Goal: Task Accomplishment & Management: Use online tool/utility

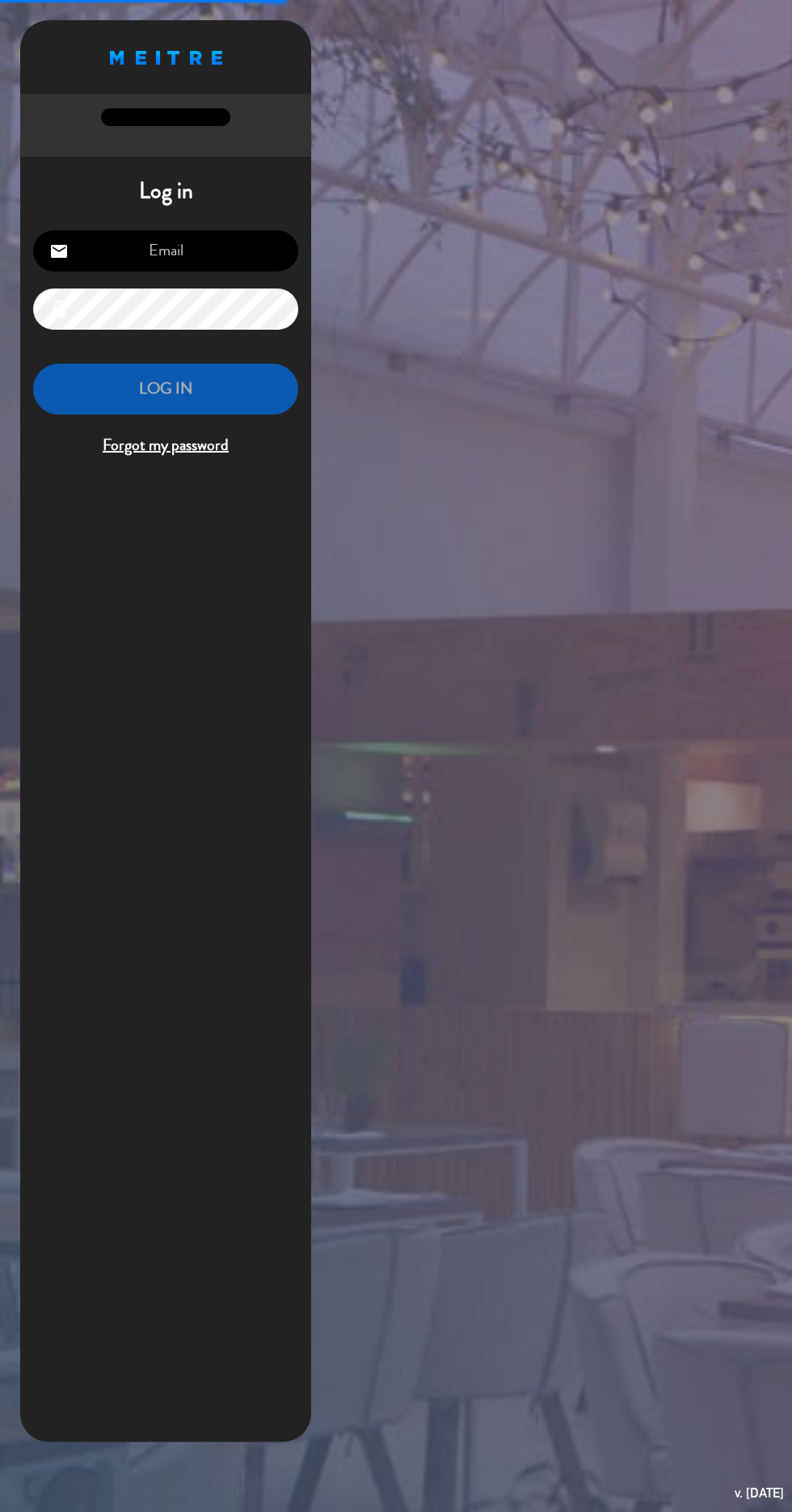
click at [212, 260] on input "email" at bounding box center [165, 251] width 265 height 42
type input "[EMAIL_ADDRESS][DOMAIN_NAME]"
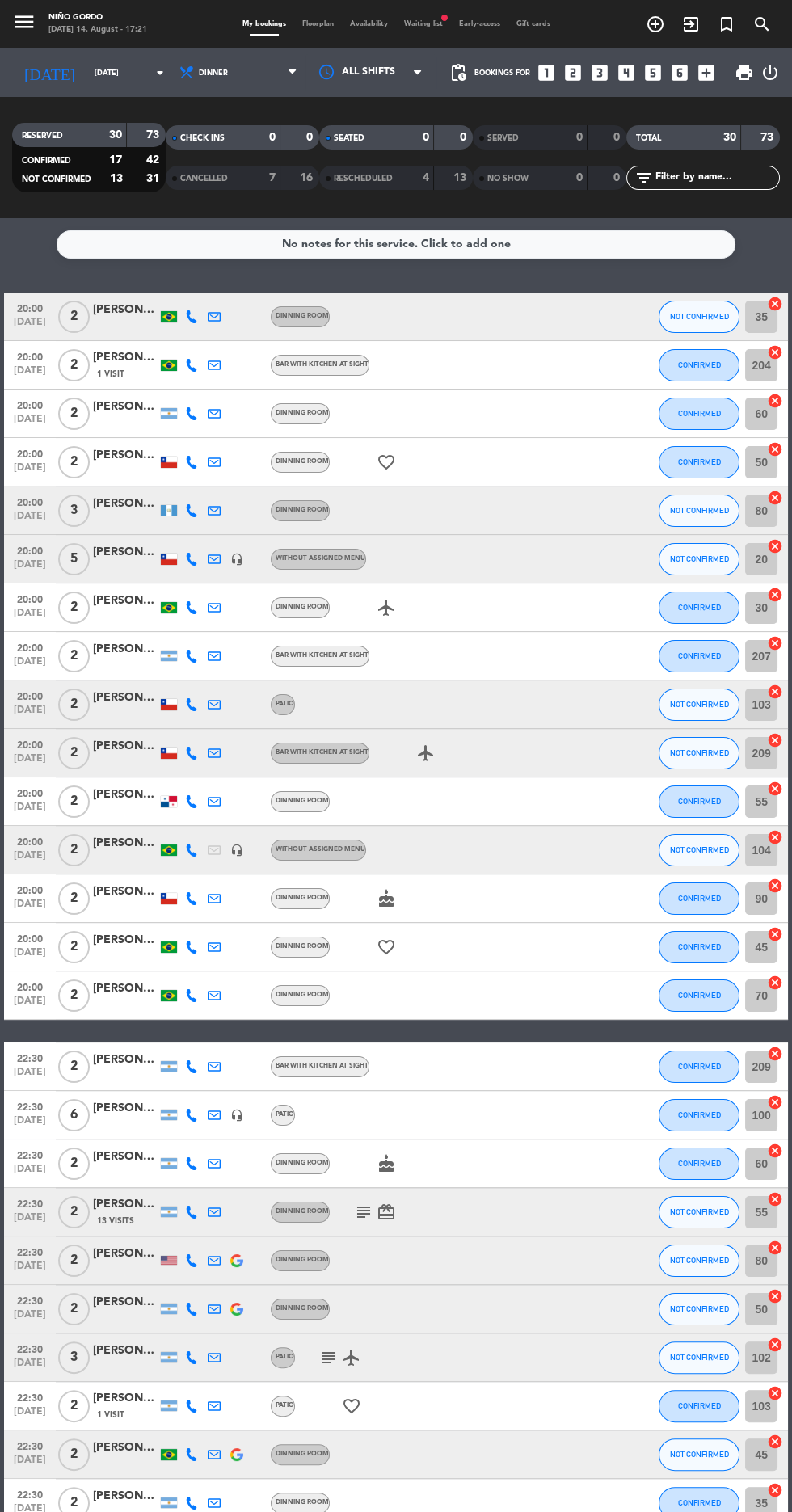
click at [425, 24] on span "Waiting list fiber_manual_record" at bounding box center [424, 24] width 55 height 7
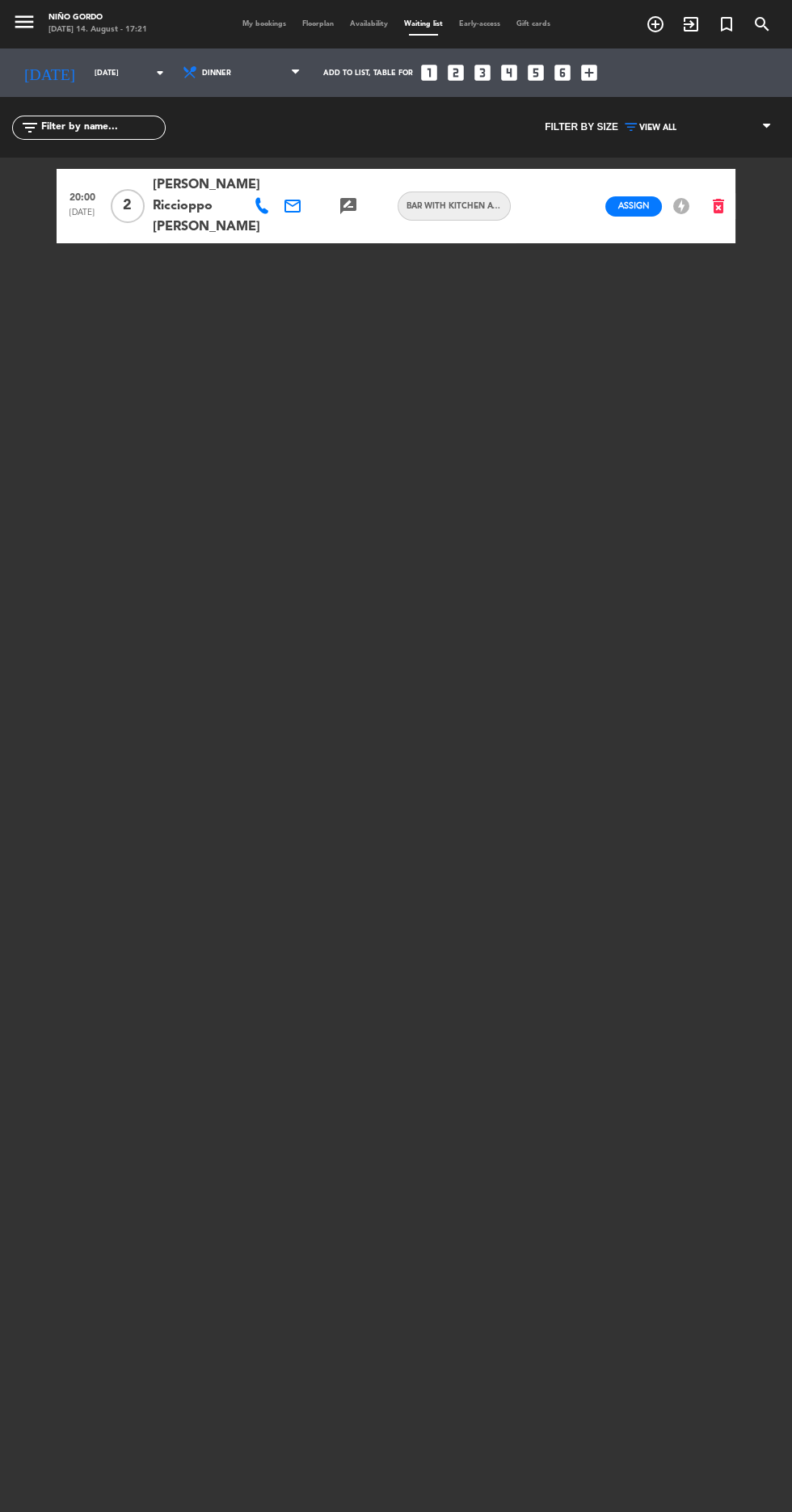
click at [245, 22] on span "My bookings" at bounding box center [264, 24] width 60 height 7
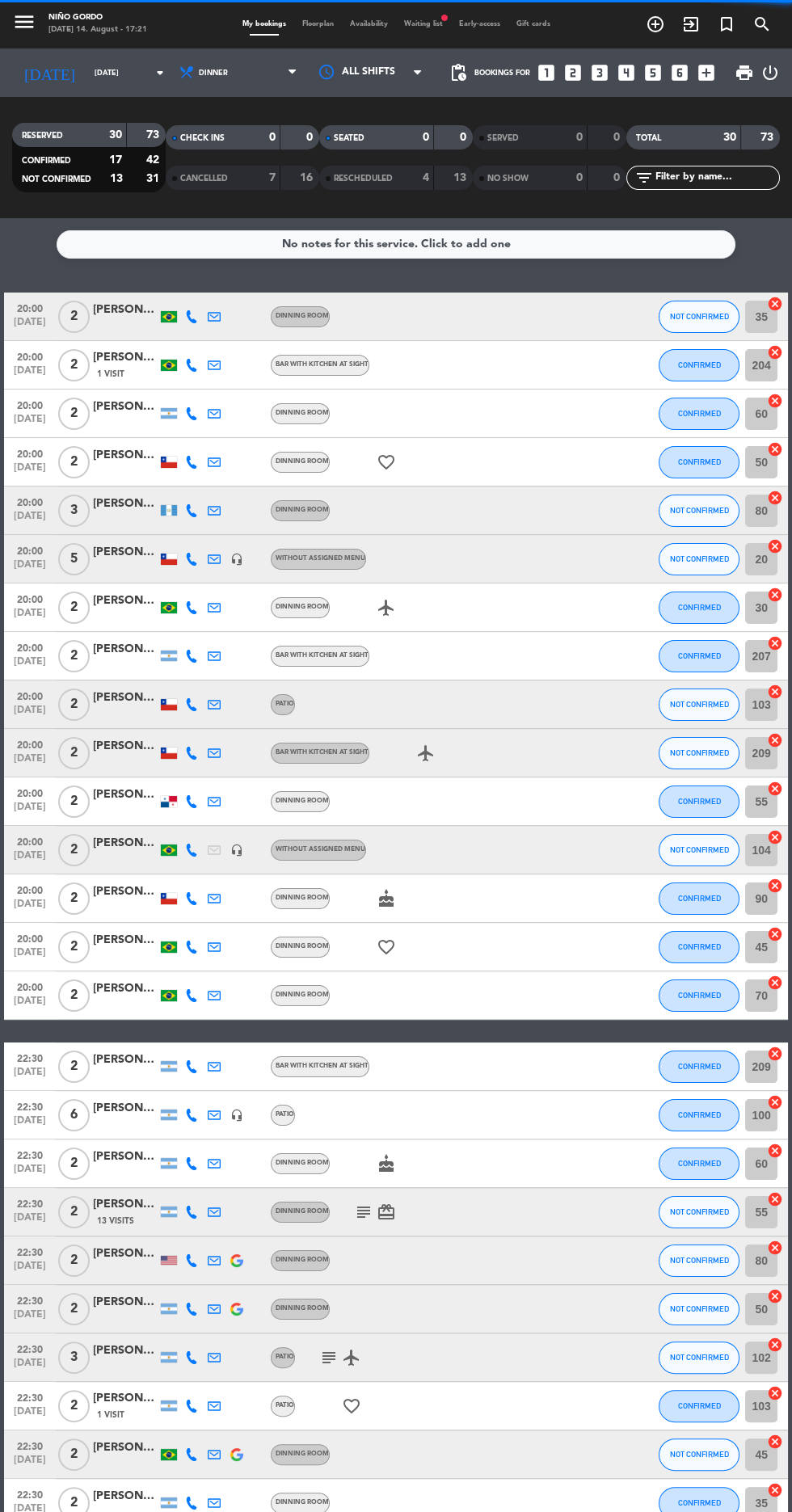
click at [311, 23] on span "Floorplan" at bounding box center [318, 24] width 48 height 7
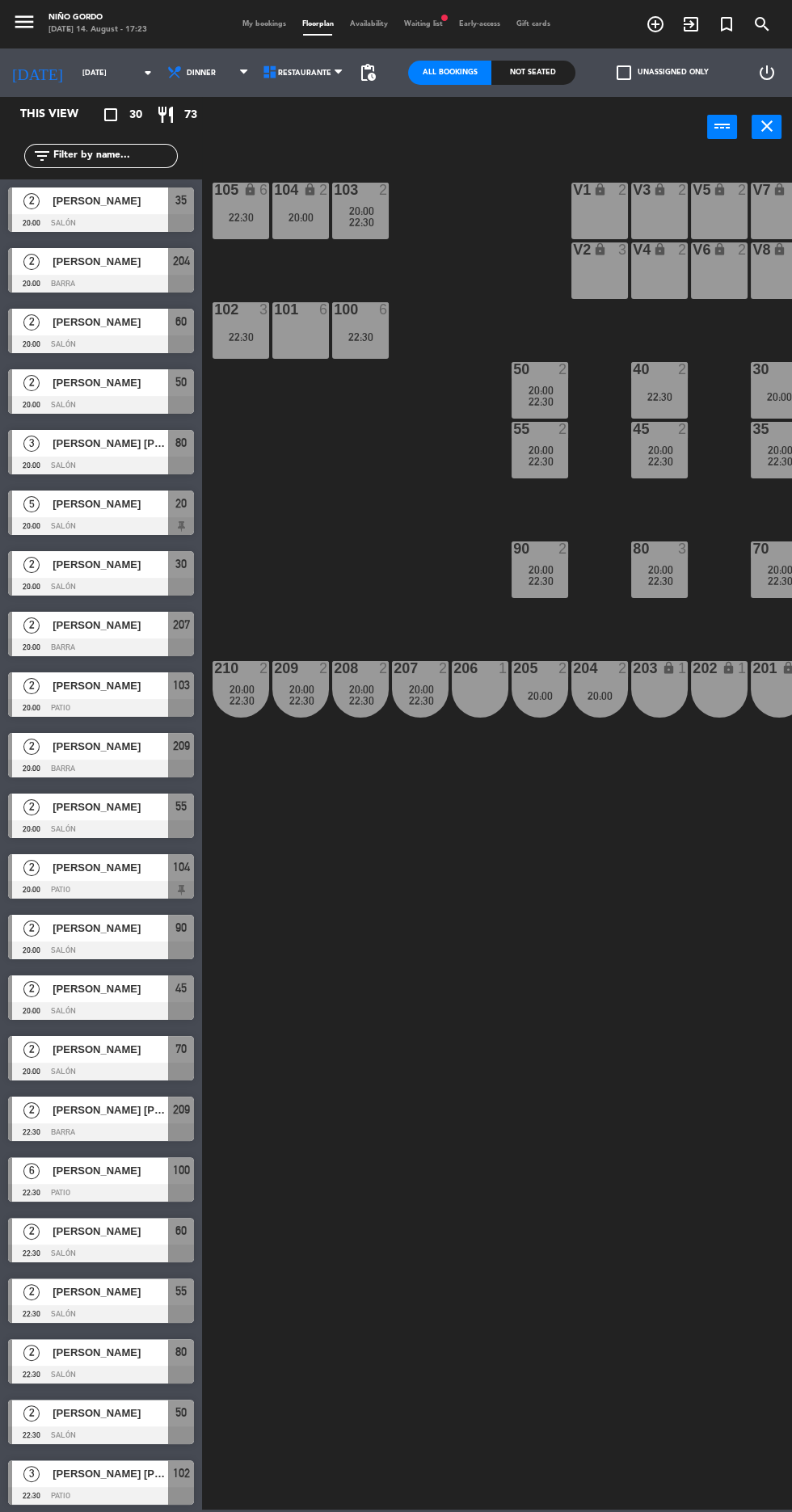
click at [270, 23] on span "My bookings" at bounding box center [264, 24] width 60 height 7
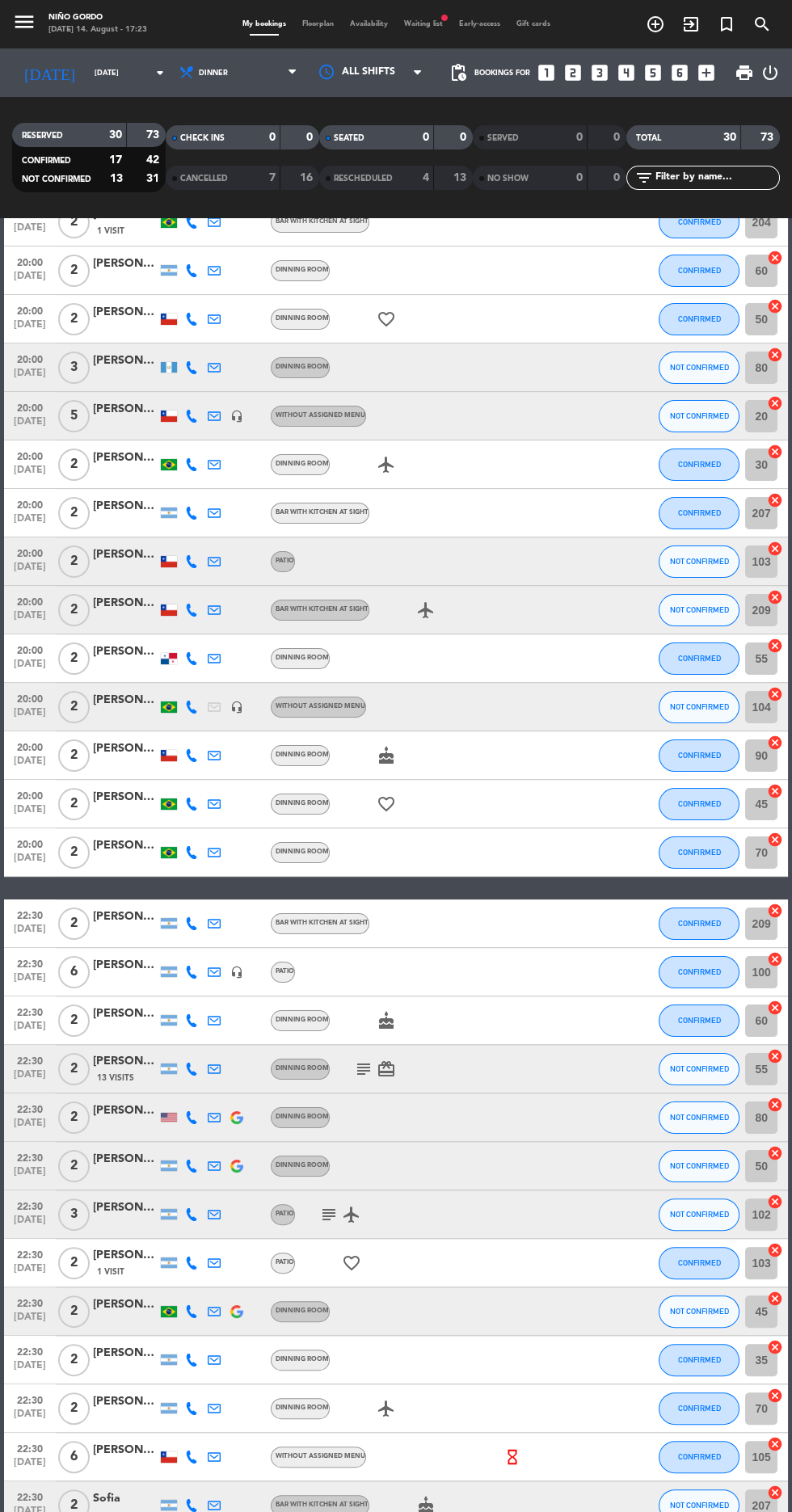
scroll to position [191, 0]
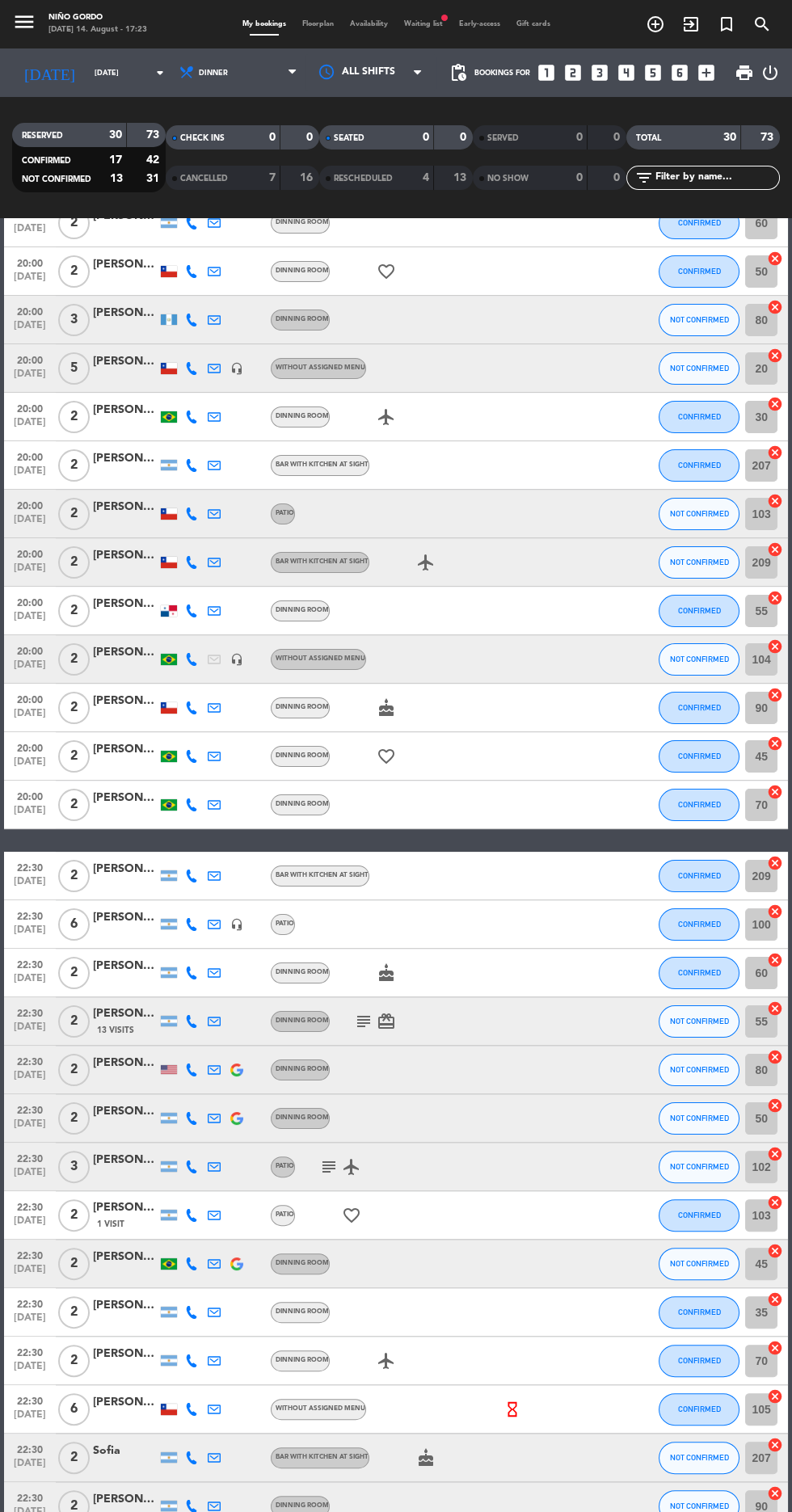
click at [447, 17] on span "fiber_manual_record" at bounding box center [445, 18] width 10 height 10
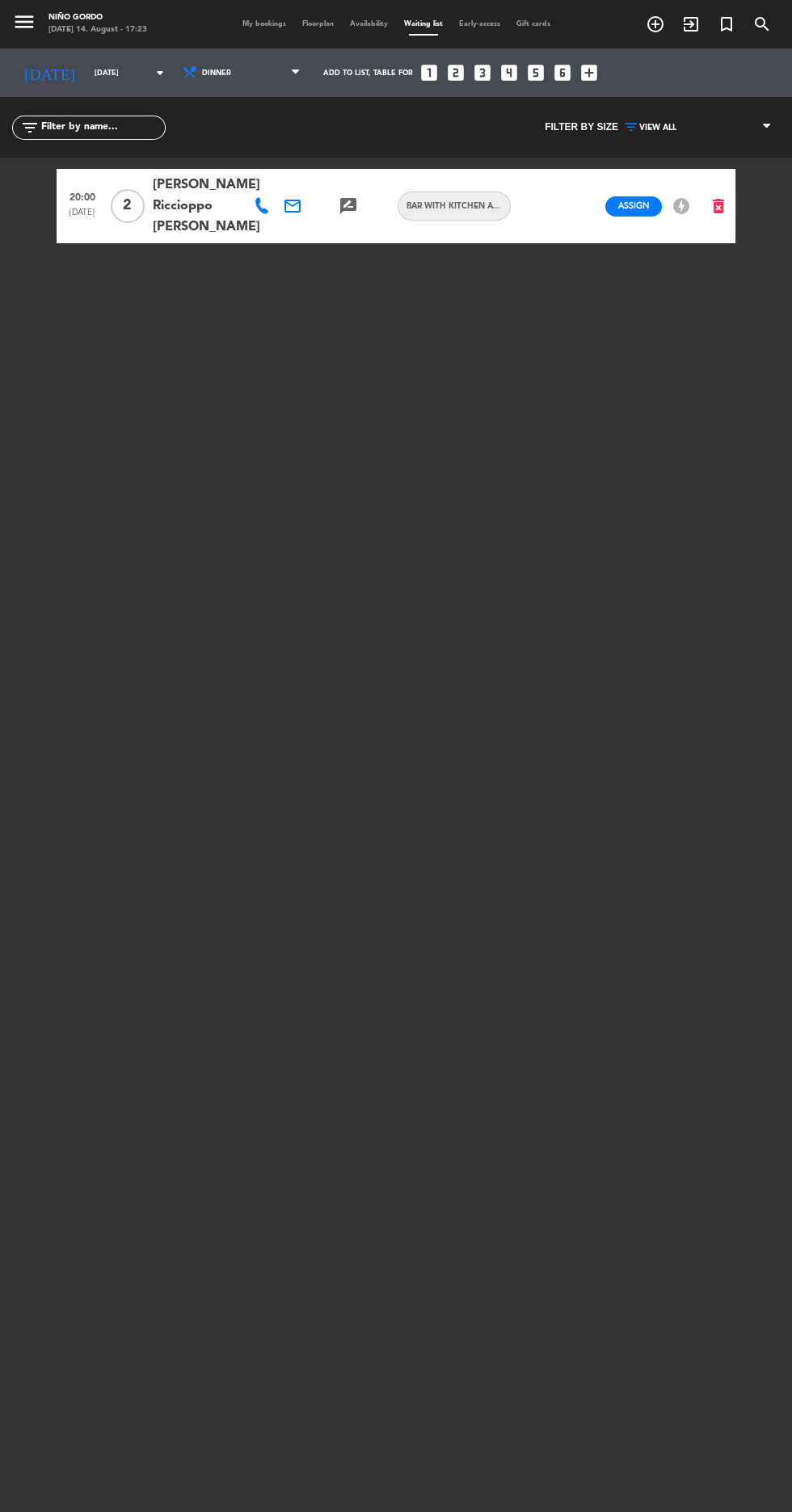
click at [265, 23] on span "My bookings" at bounding box center [264, 24] width 60 height 7
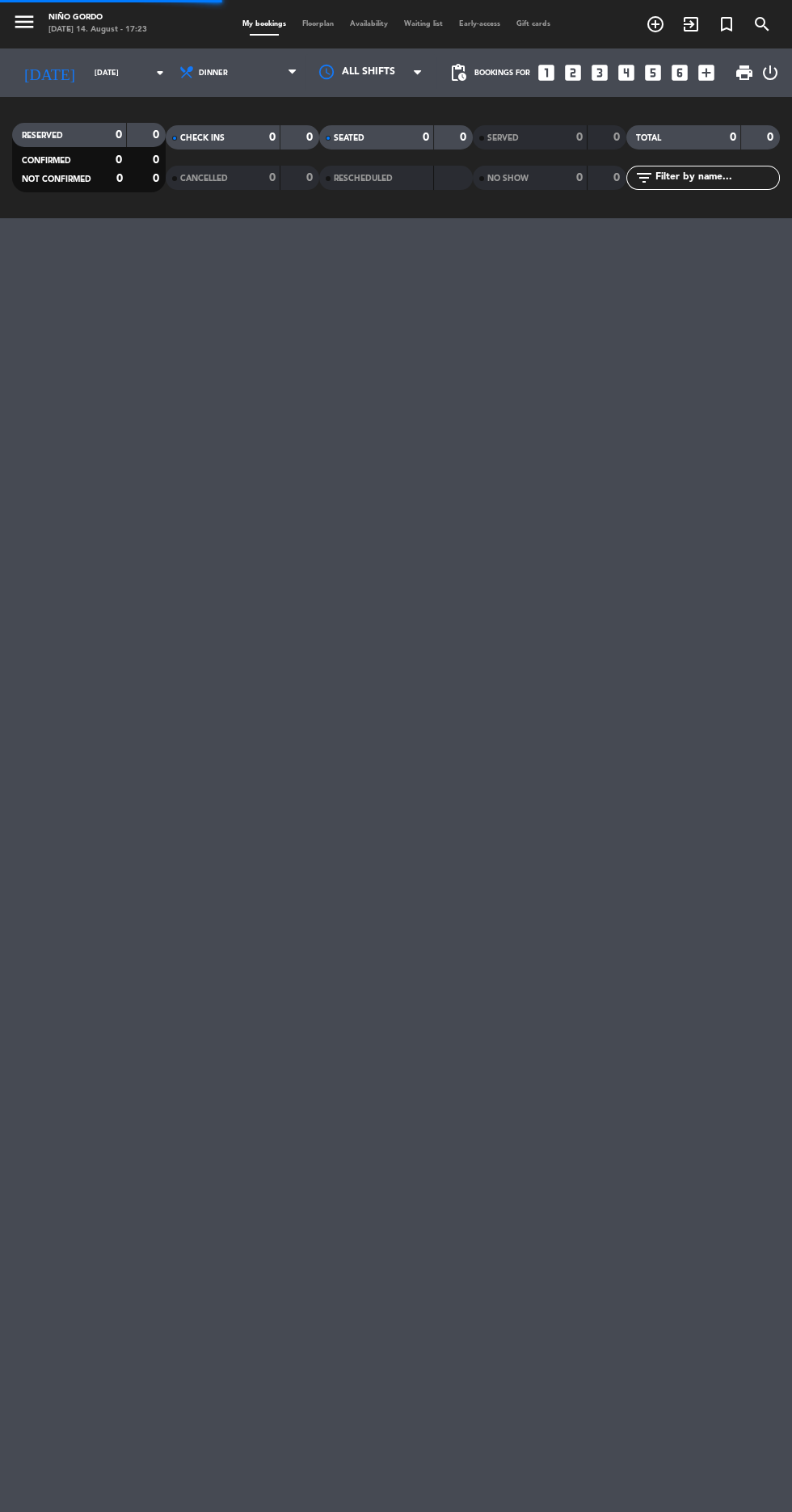
click at [327, 23] on span "Floorplan" at bounding box center [318, 24] width 48 height 7
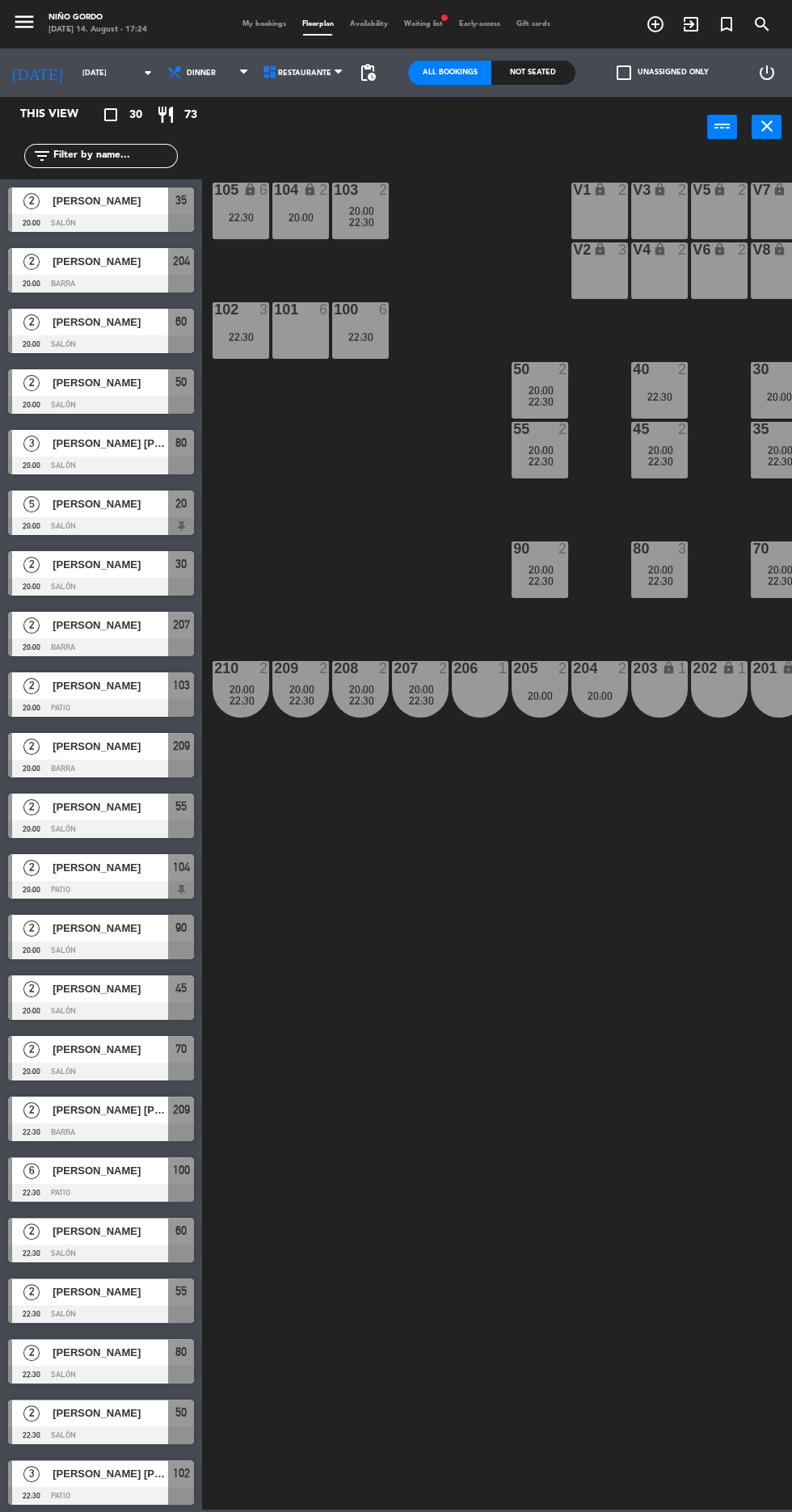
click at [429, 23] on span "Waiting list fiber_manual_record" at bounding box center [424, 24] width 55 height 7
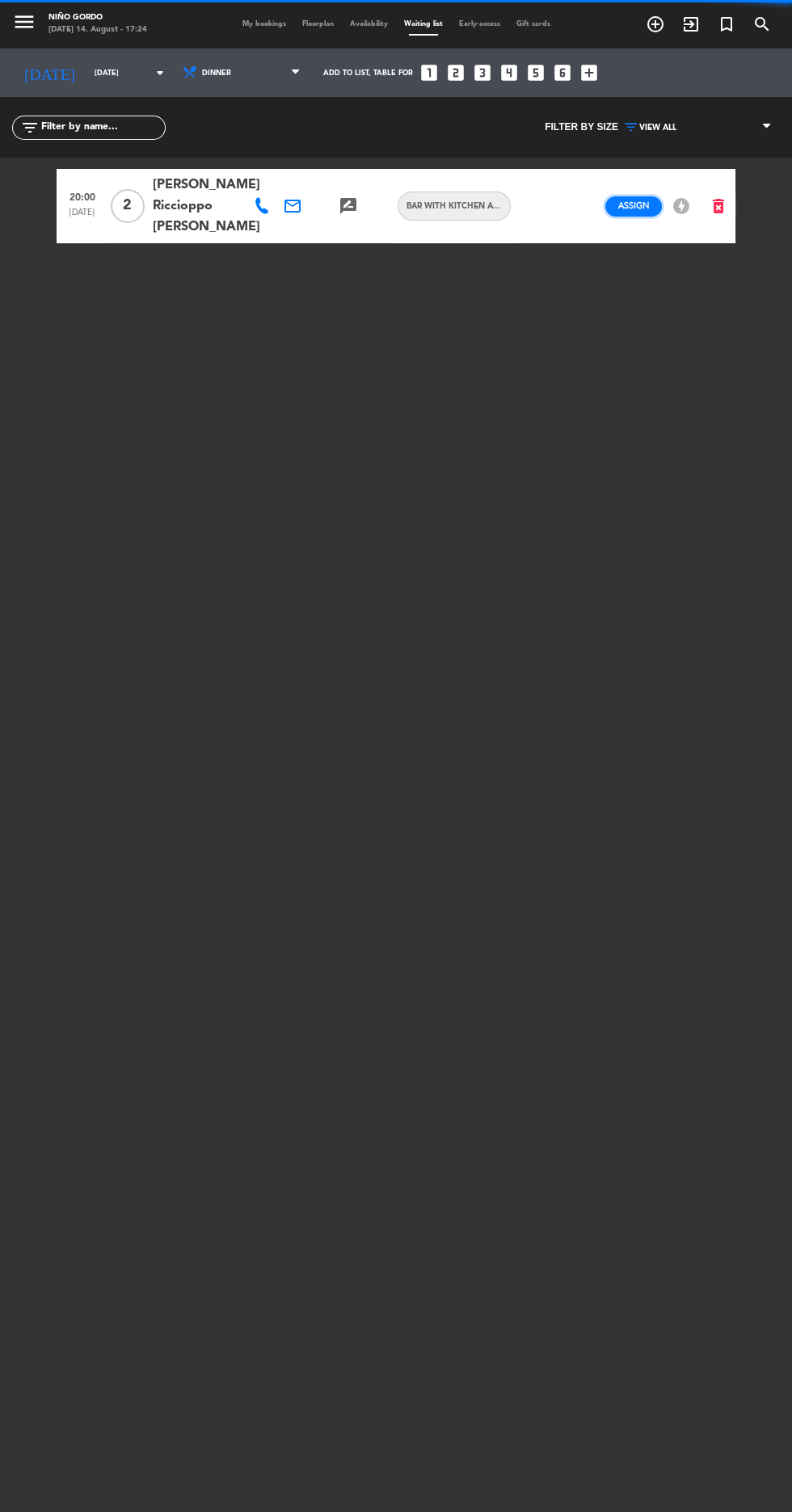
click at [643, 208] on span "Assign" at bounding box center [634, 205] width 31 height 12
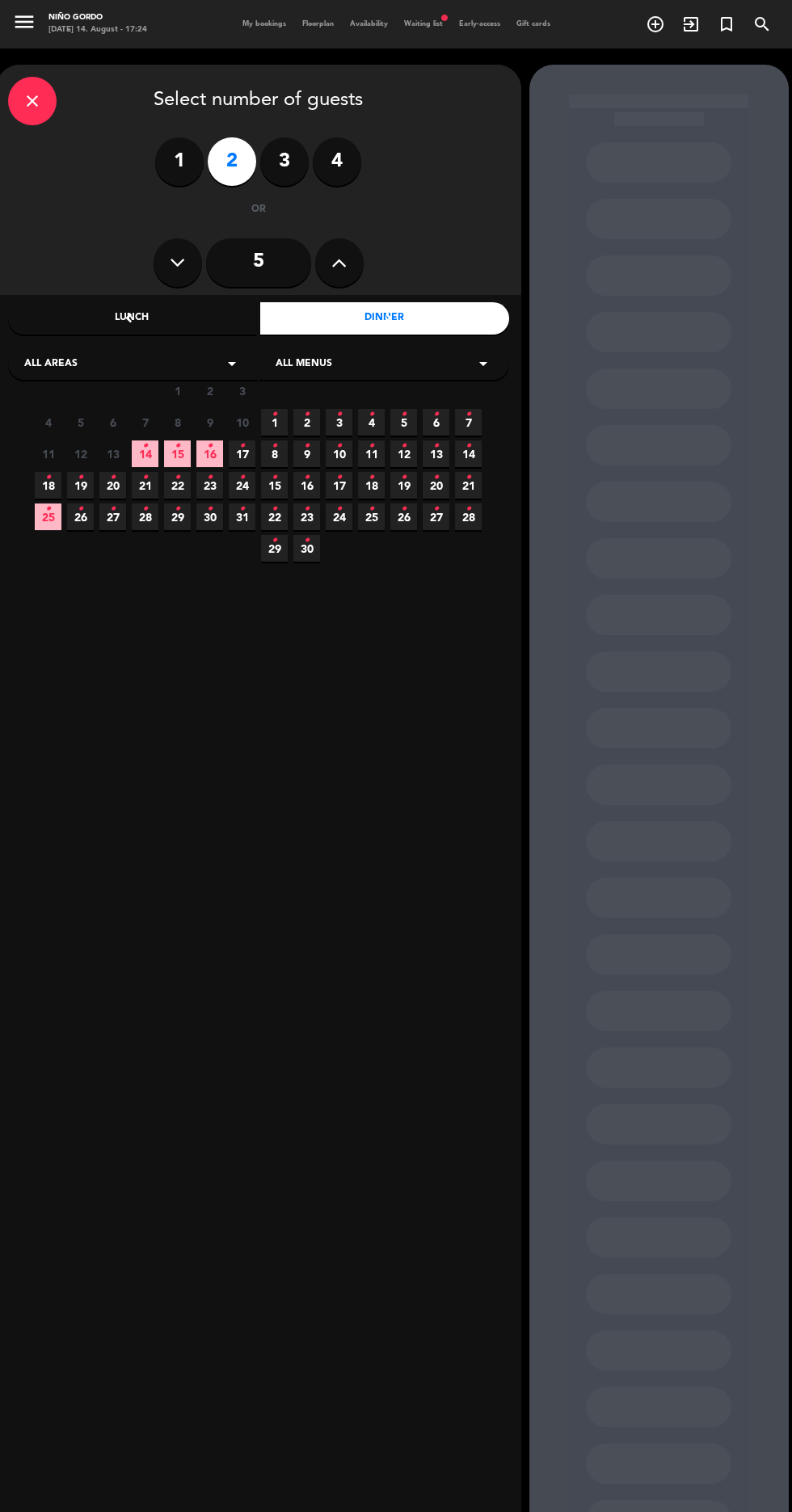
click at [182, 358] on div "All areas arrow_drop_down" at bounding box center [133, 363] width 250 height 32
click at [110, 403] on div "Barra" at bounding box center [133, 404] width 218 height 17
click at [145, 454] on icon "•" at bounding box center [145, 446] width 6 height 26
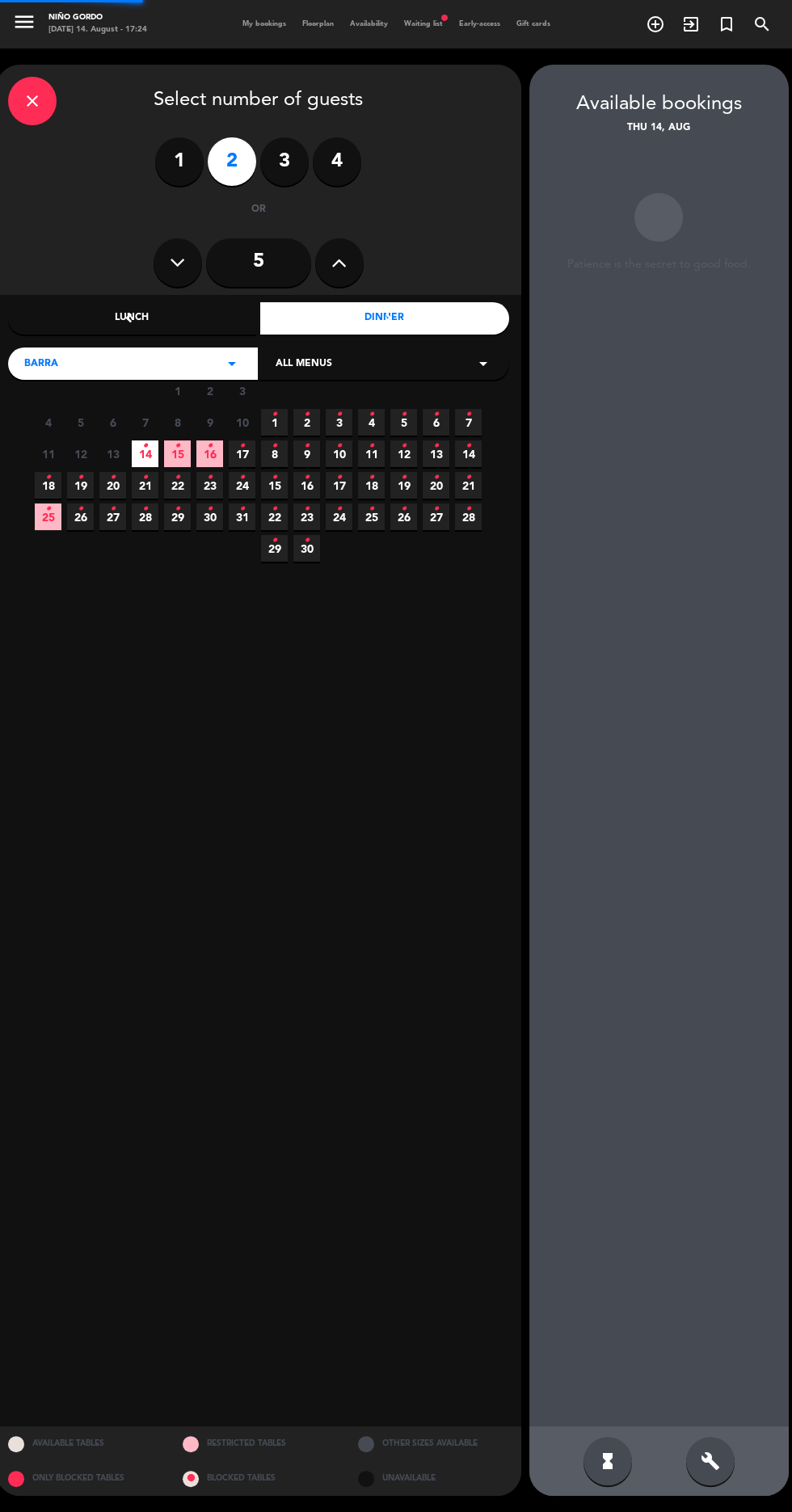
scroll to position [65, 0]
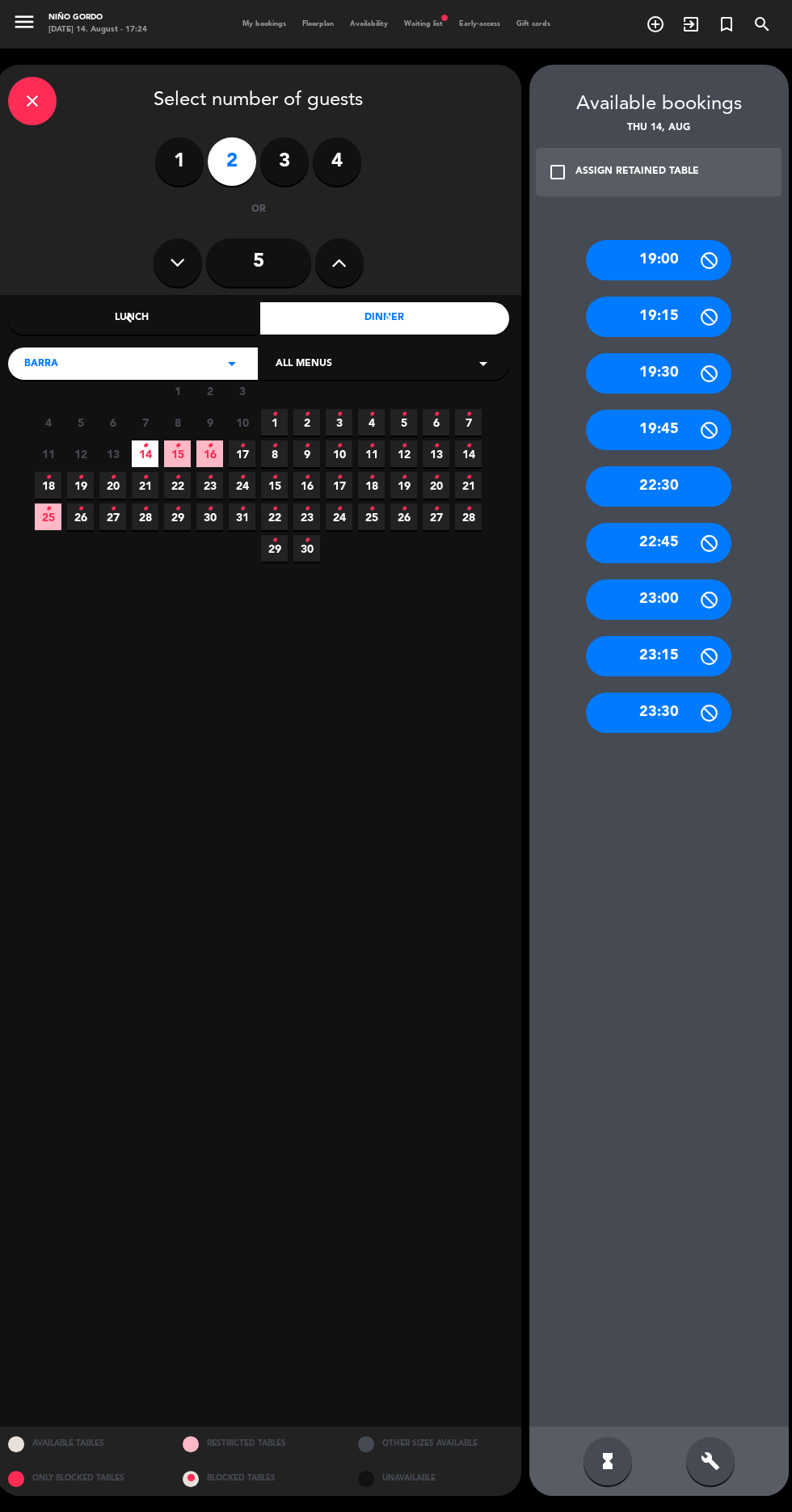
click at [719, 148] on div "check_box_outline_blank ASSIGN RETAINED TABLE" at bounding box center [659, 172] width 246 height 49
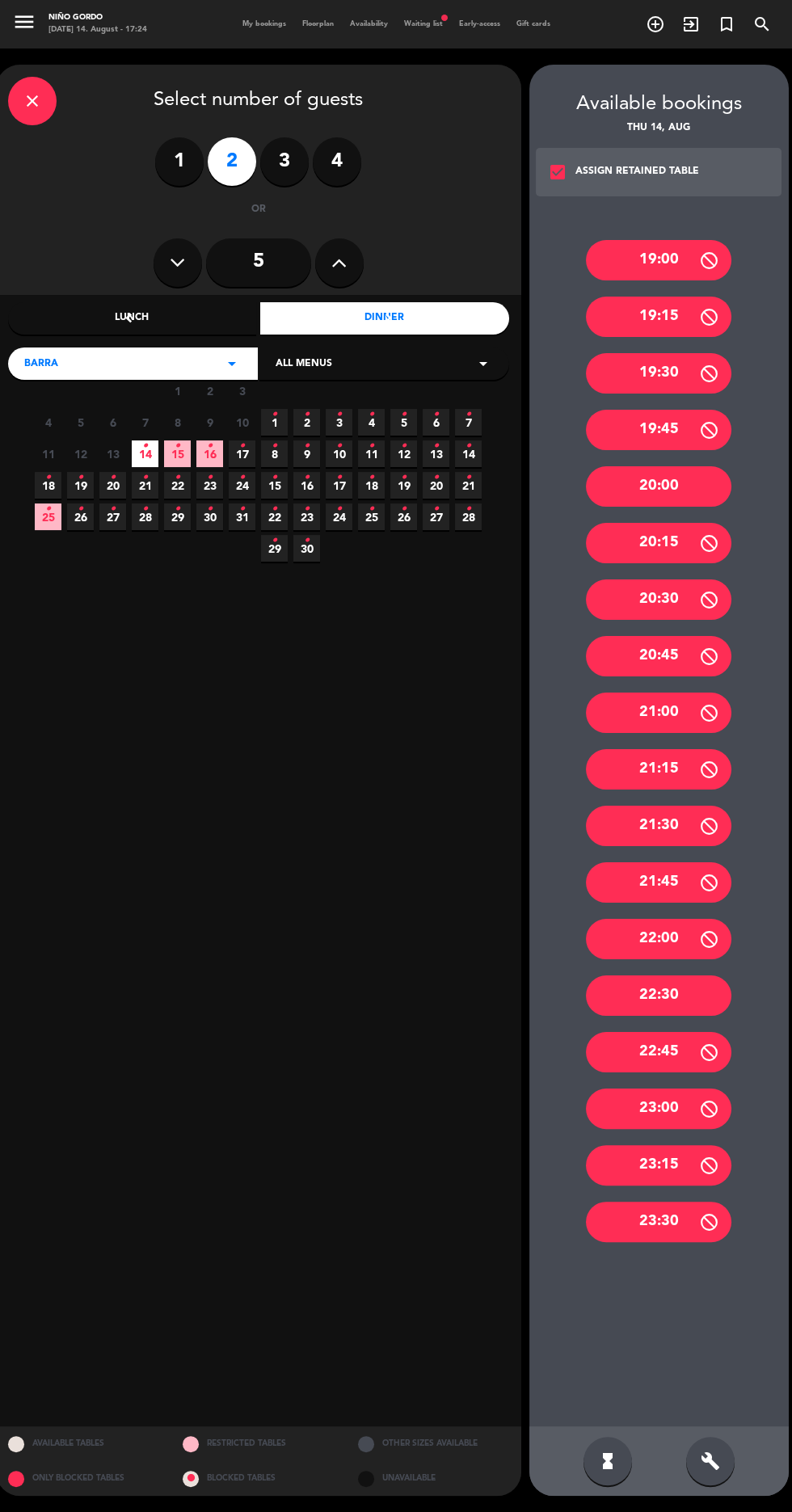
click at [693, 466] on div "20:00" at bounding box center [659, 486] width 146 height 41
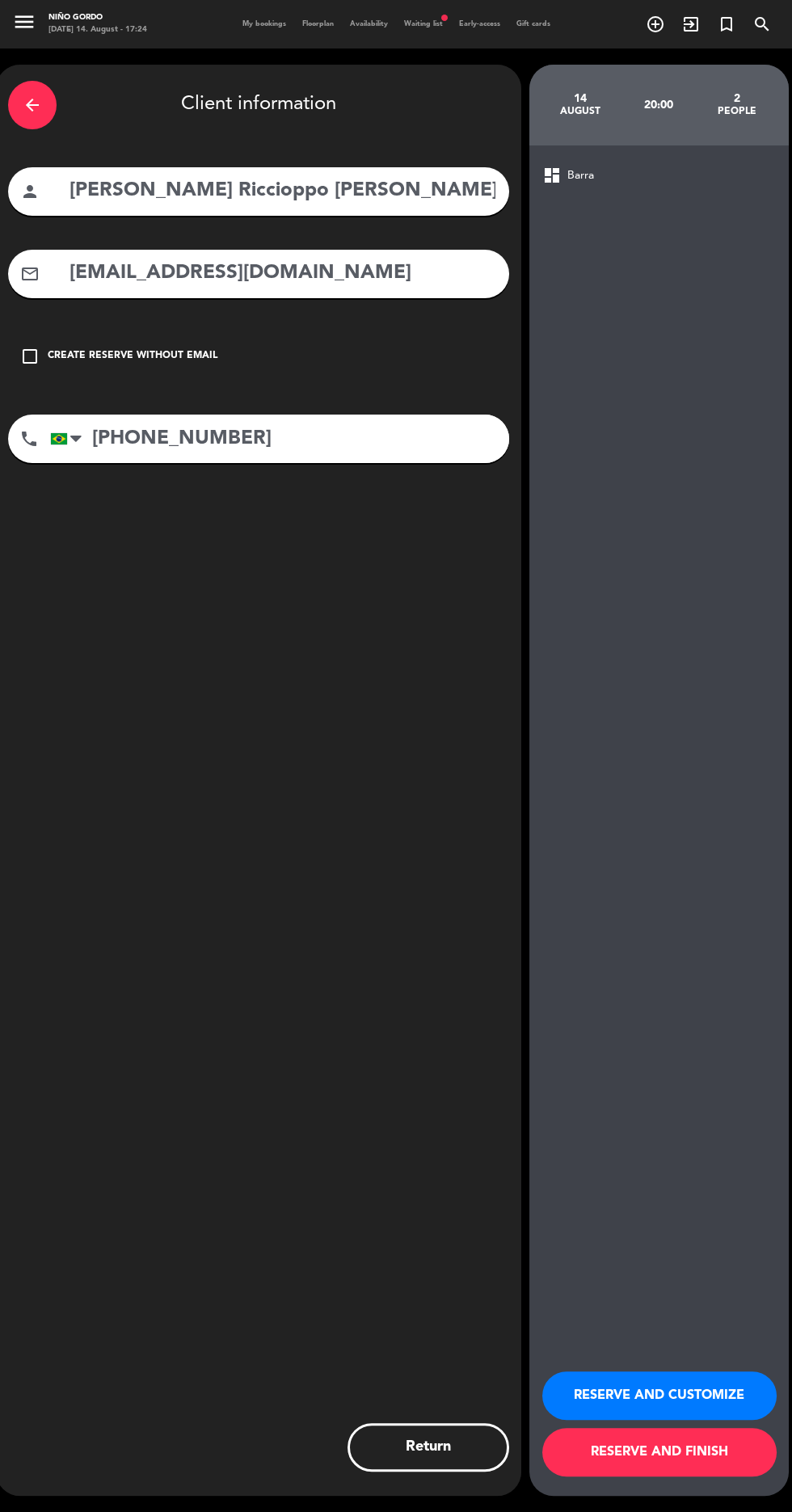
scroll to position [0, 0]
click at [654, 1476] on button "RESERVE AND FINISH" at bounding box center [660, 1452] width 234 height 49
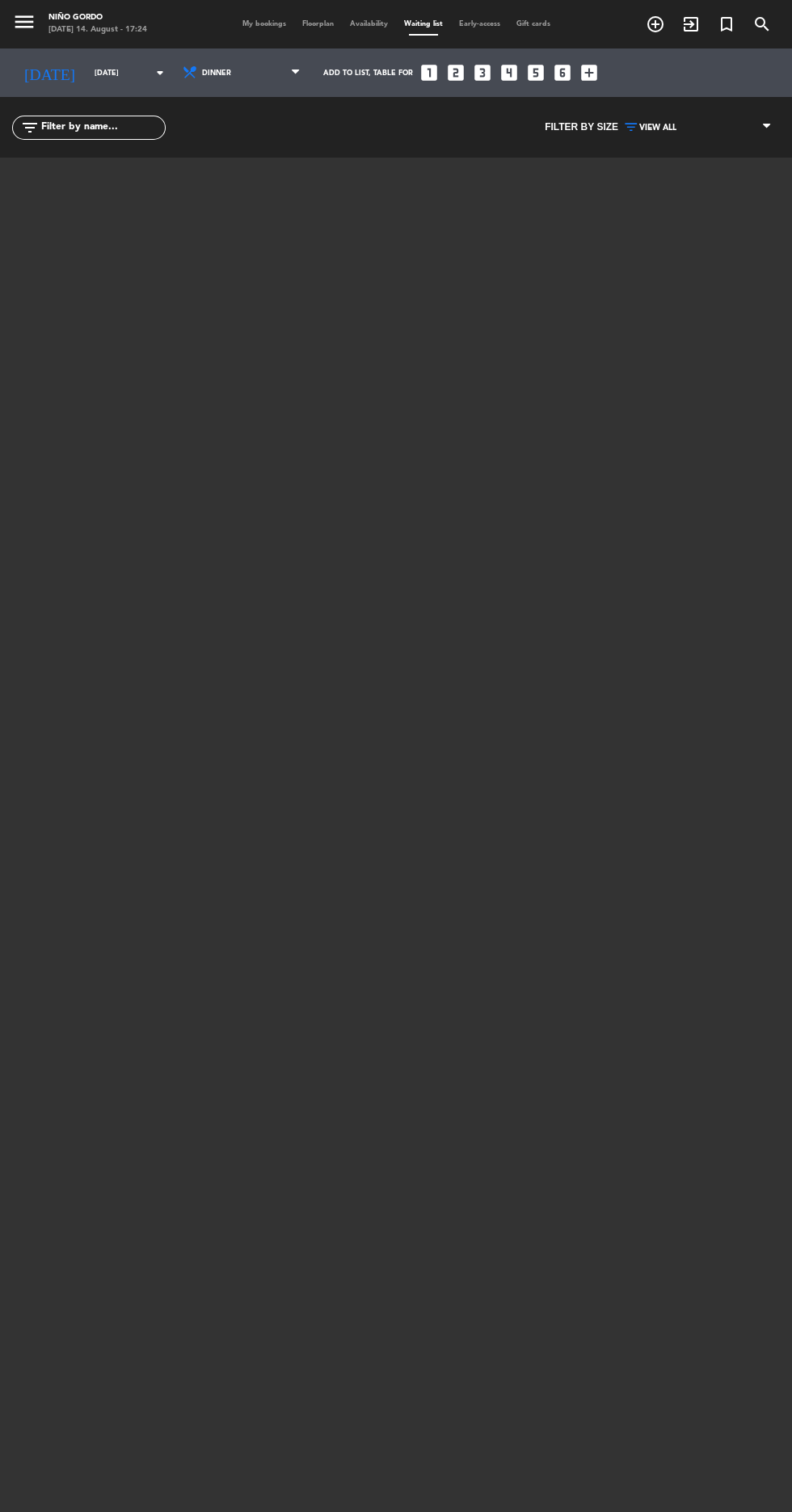
click at [251, 23] on span "My bookings" at bounding box center [264, 24] width 60 height 7
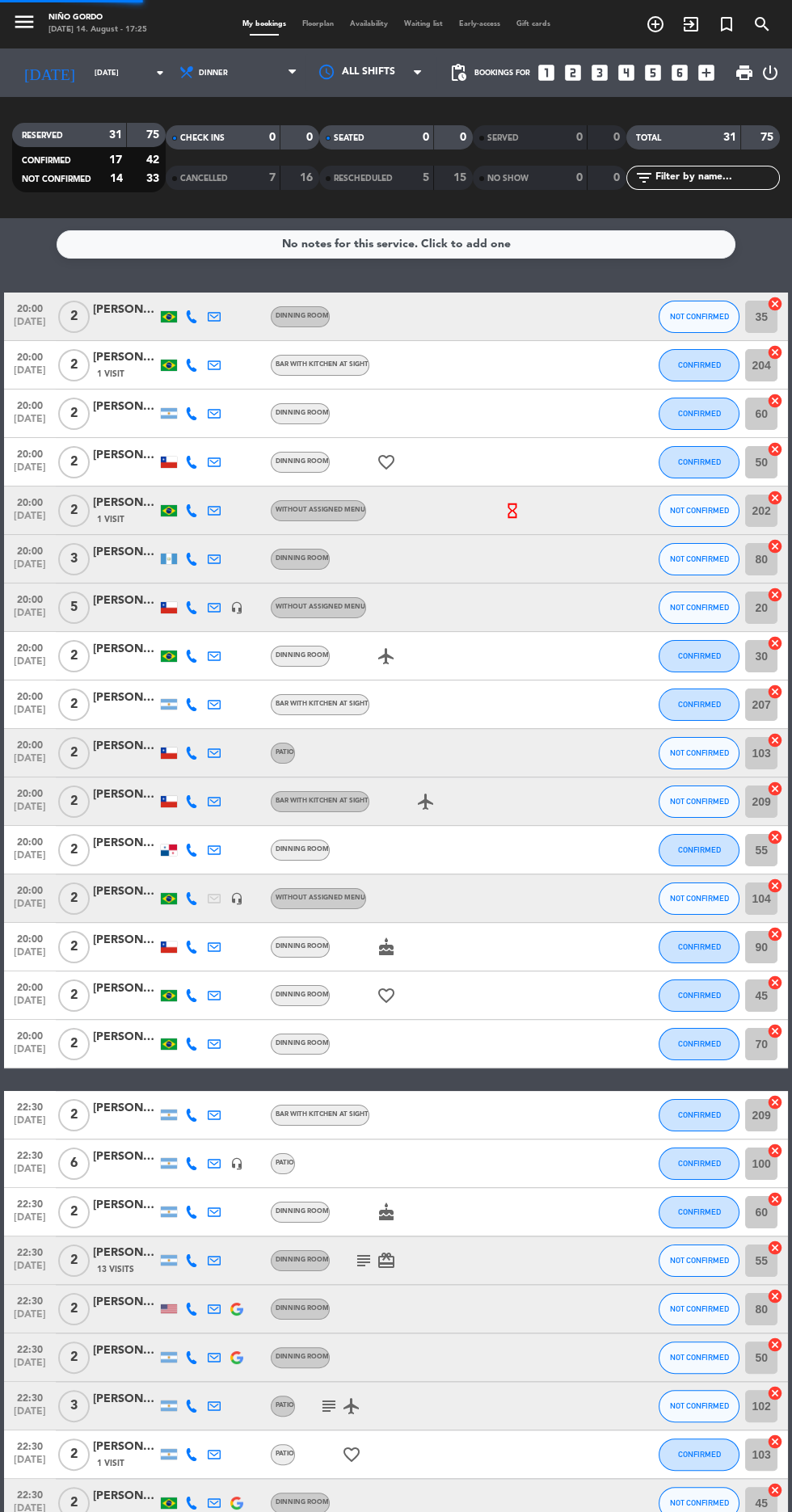
scroll to position [239, 0]
